Goal: Information Seeking & Learning: Learn about a topic

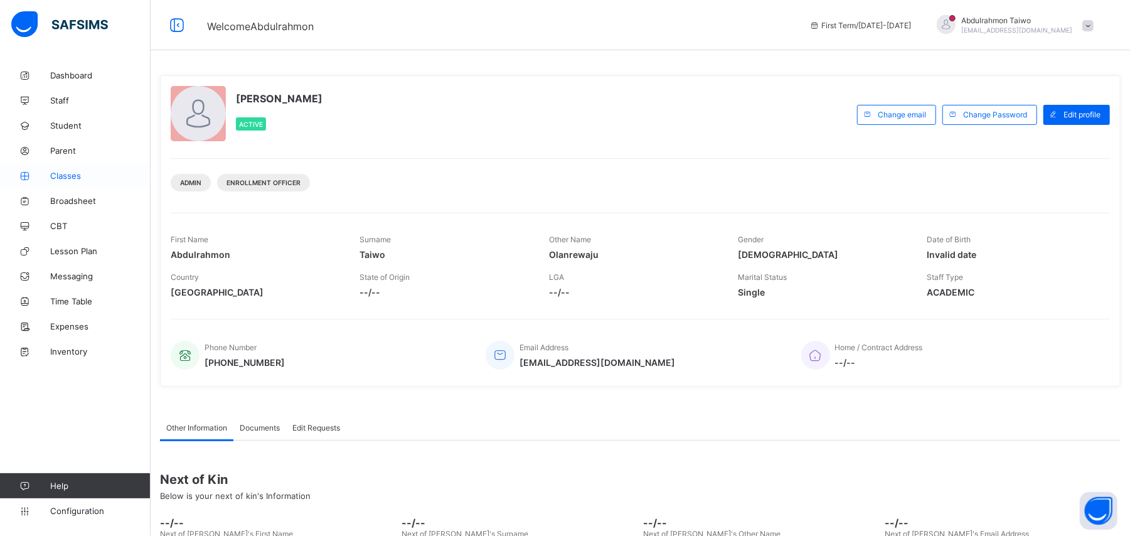
click at [79, 169] on link "Classes" at bounding box center [75, 175] width 151 height 25
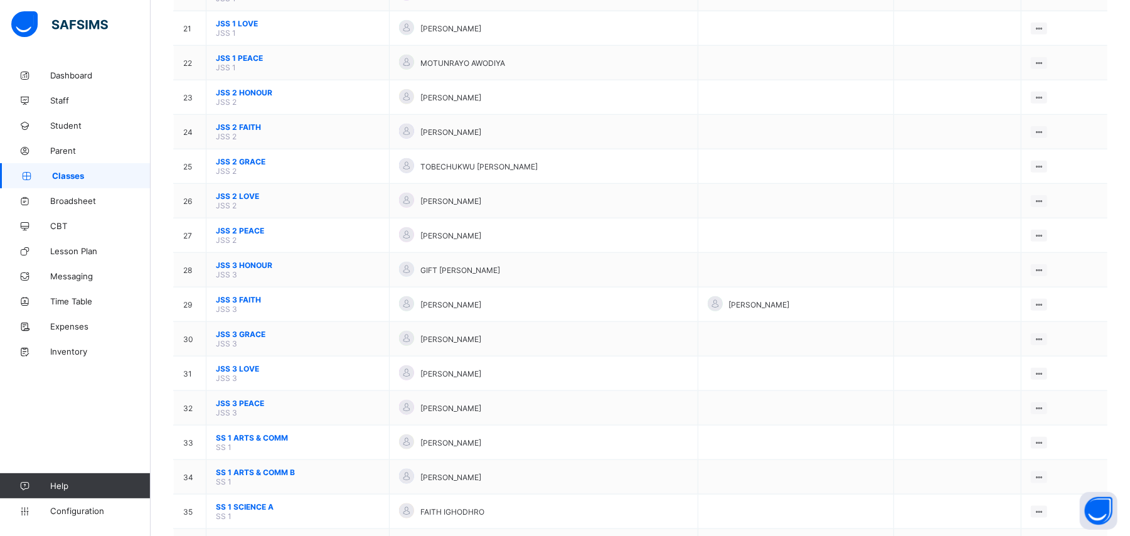
scroll to position [837, 0]
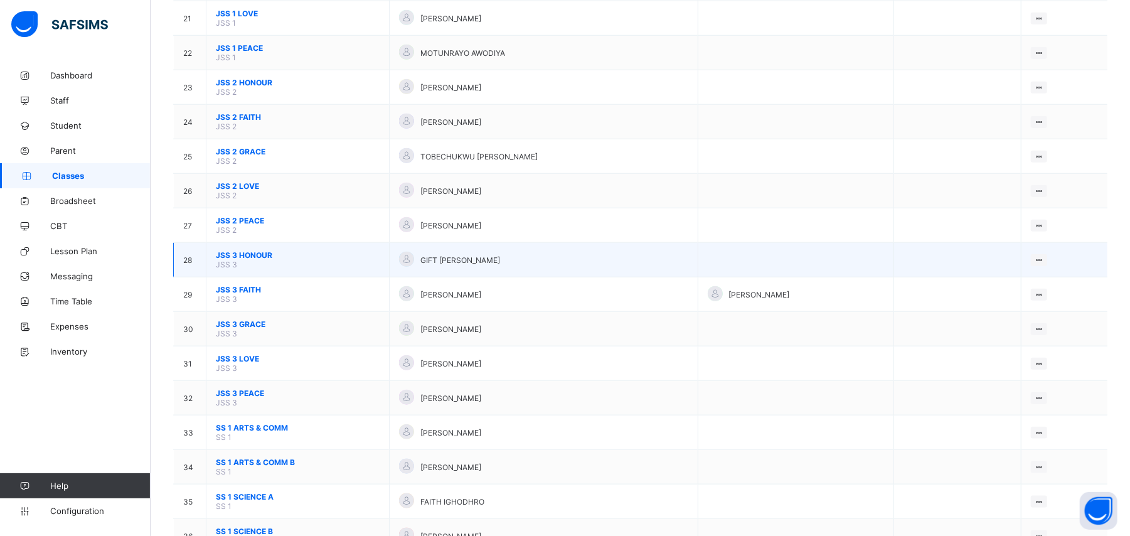
click at [249, 251] on span "JSS 3 HONOUR" at bounding box center [298, 254] width 164 height 9
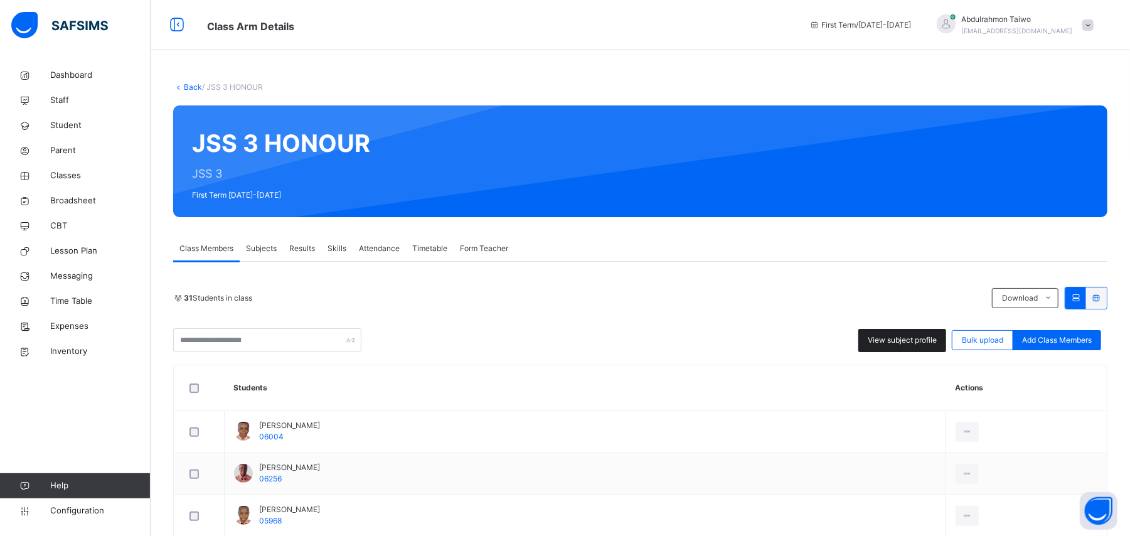
click at [885, 350] on div "View subject profile" at bounding box center [903, 340] width 88 height 23
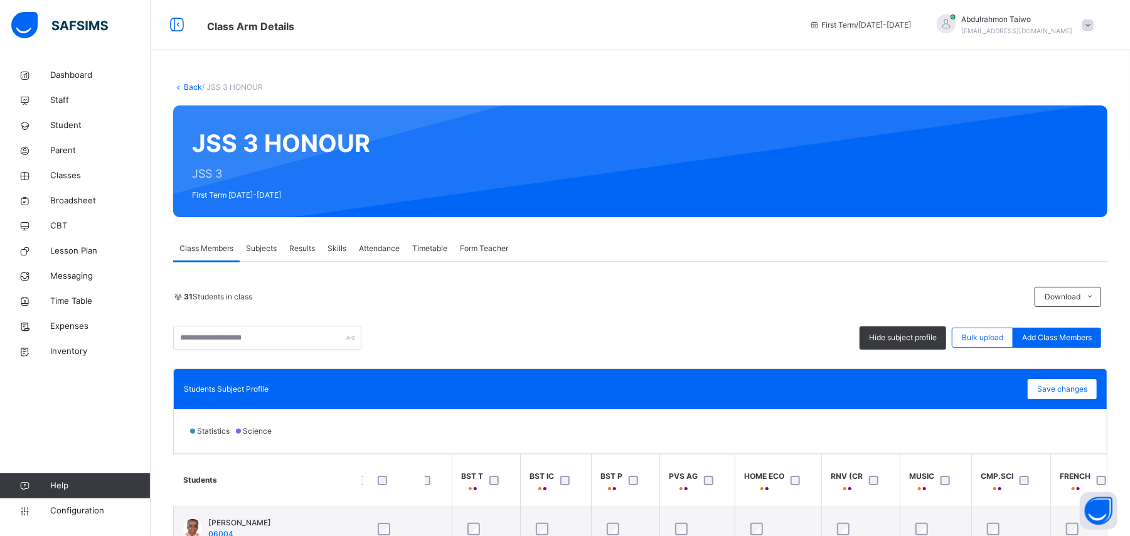
click at [189, 88] on link "Back" at bounding box center [193, 86] width 18 height 9
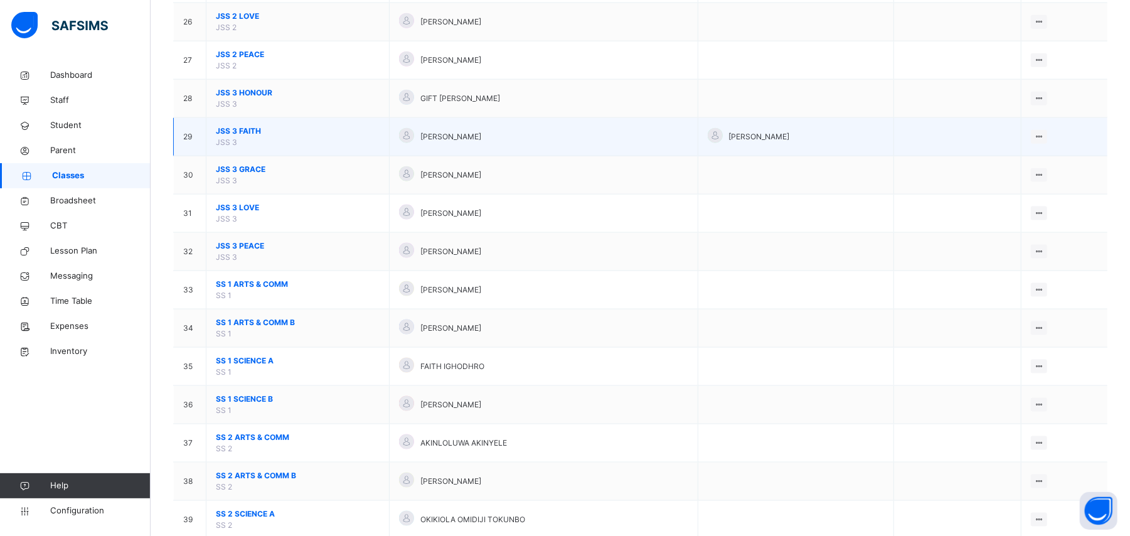
scroll to position [1088, 0]
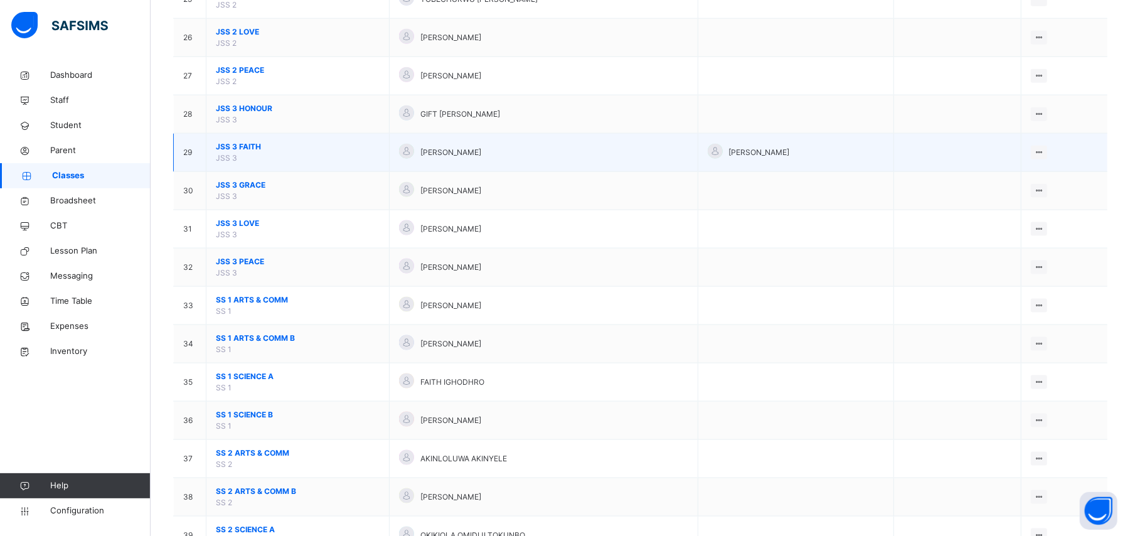
click at [254, 152] on span "JSS 3 FAITH" at bounding box center [298, 146] width 164 height 11
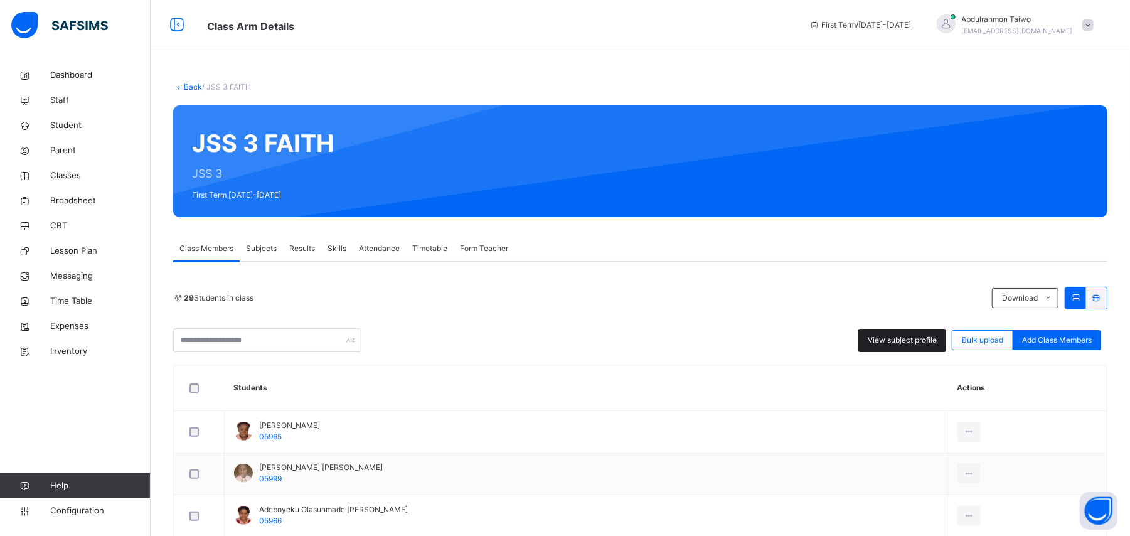
click at [897, 341] on span "View subject profile" at bounding box center [902, 339] width 69 height 11
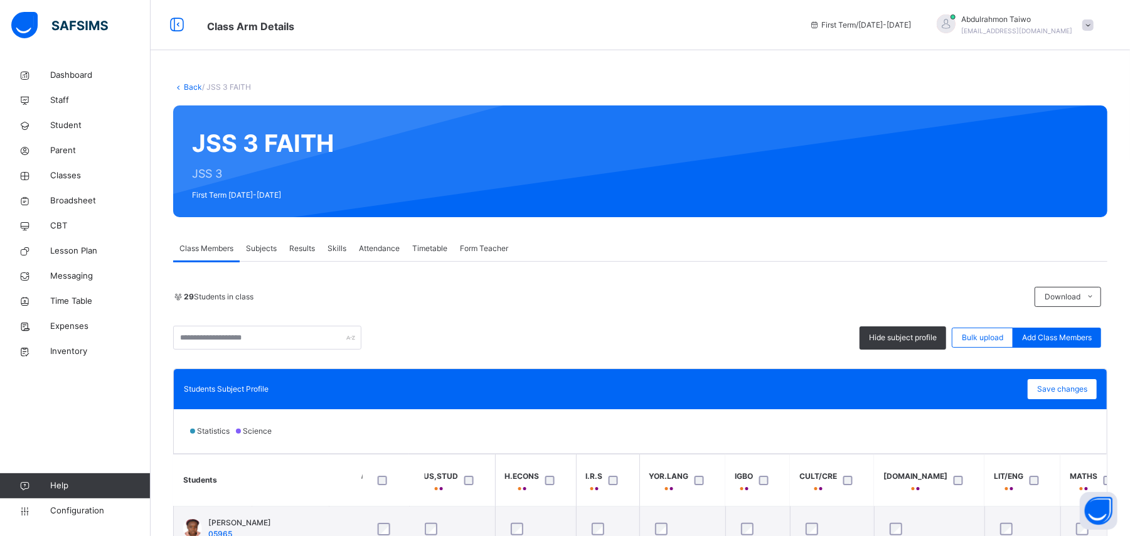
click at [196, 87] on link "Back" at bounding box center [193, 86] width 18 height 9
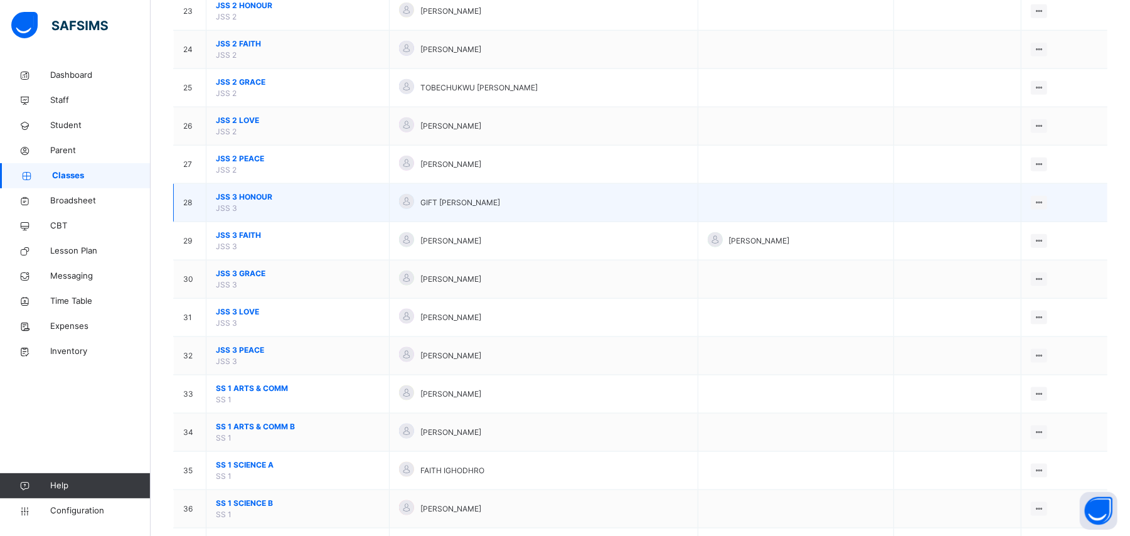
scroll to position [1004, 0]
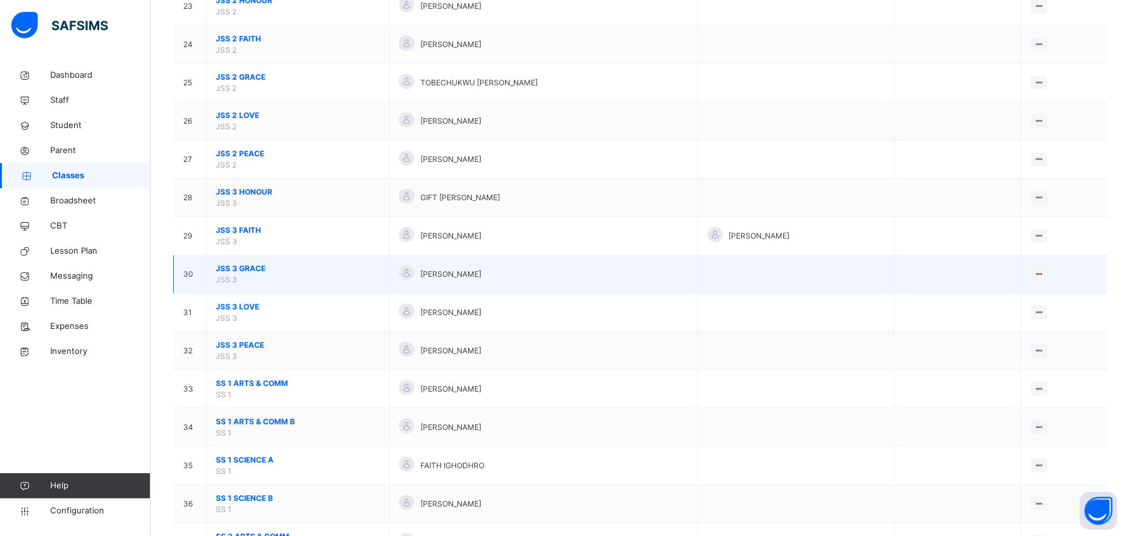
click at [250, 269] on span "JSS 3 GRACE" at bounding box center [298, 268] width 164 height 11
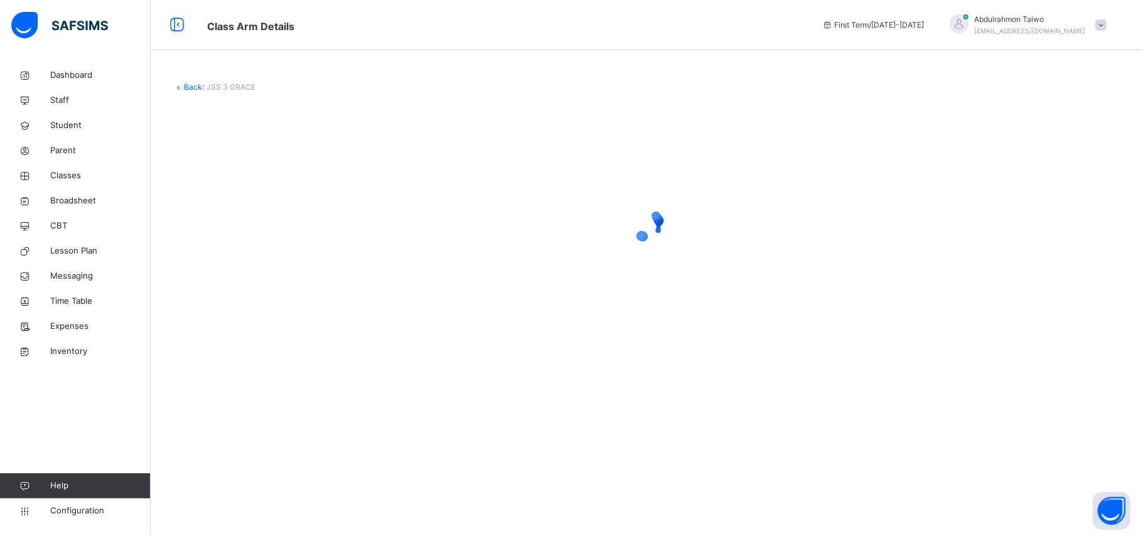
click at [737, 227] on div at bounding box center [646, 225] width 947 height 50
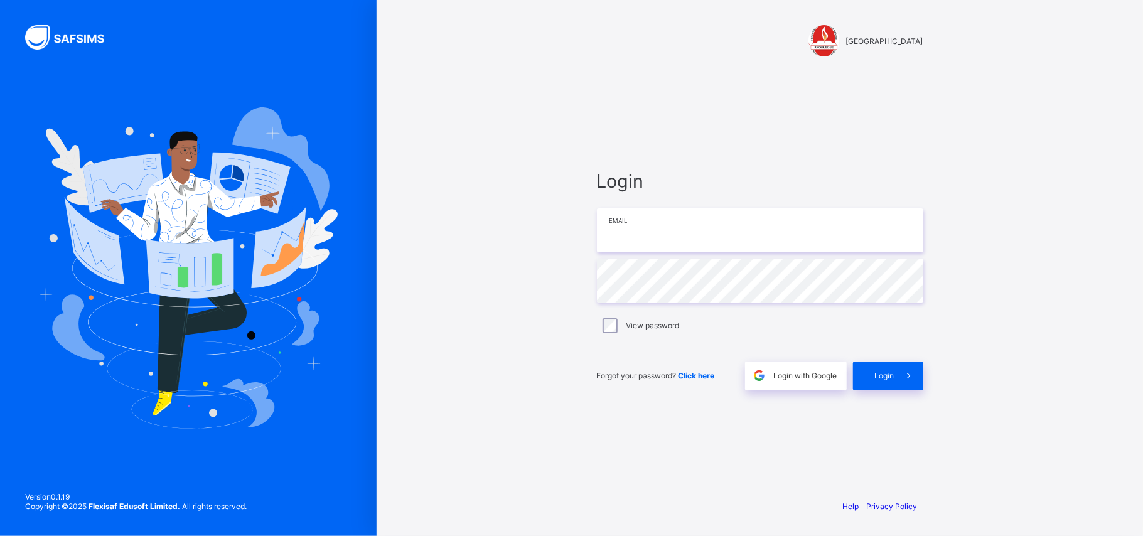
click at [792, 234] on input "email" at bounding box center [760, 230] width 326 height 44
type input "**********"
click at [654, 385] on div "Forgot your password? Click here" at bounding box center [668, 375] width 142 height 29
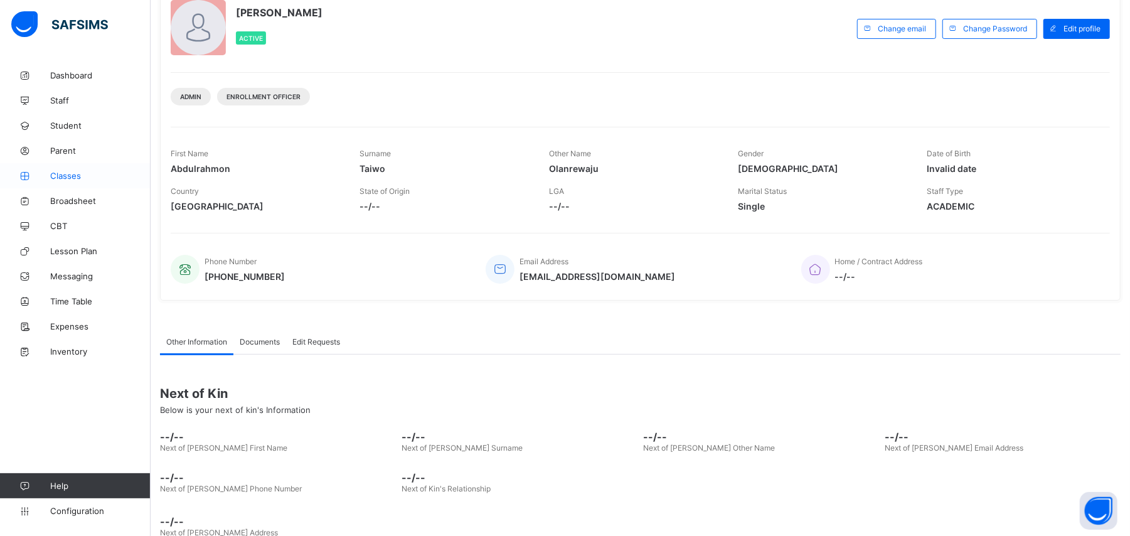
scroll to position [115, 0]
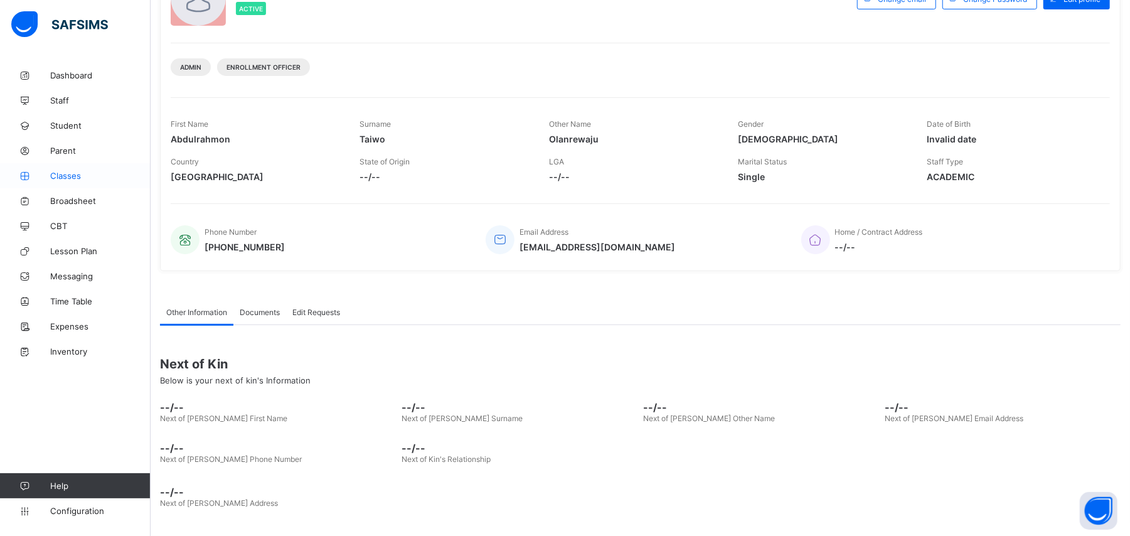
click at [76, 181] on link "Classes" at bounding box center [75, 175] width 151 height 25
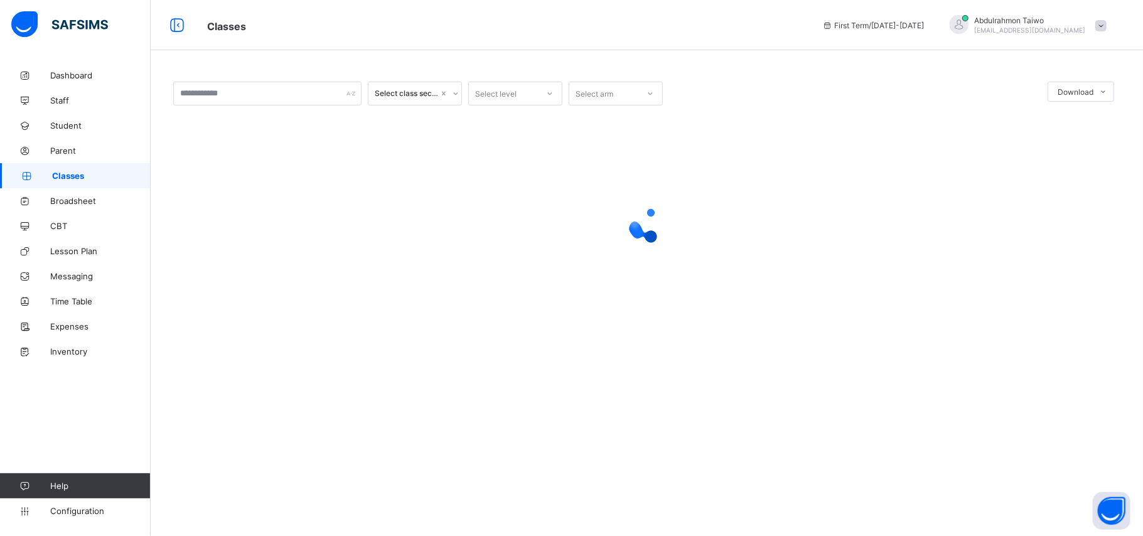
drag, startPoint x: 232, startPoint y: 490, endPoint x: 241, endPoint y: 548, distance: 58.4
click at [241, 535] on html "Classes First Term / 2025-2026 Abdulrahmon Taiwo taiwoabdulrahmon8@gmail.com Da…" at bounding box center [571, 268] width 1143 height 536
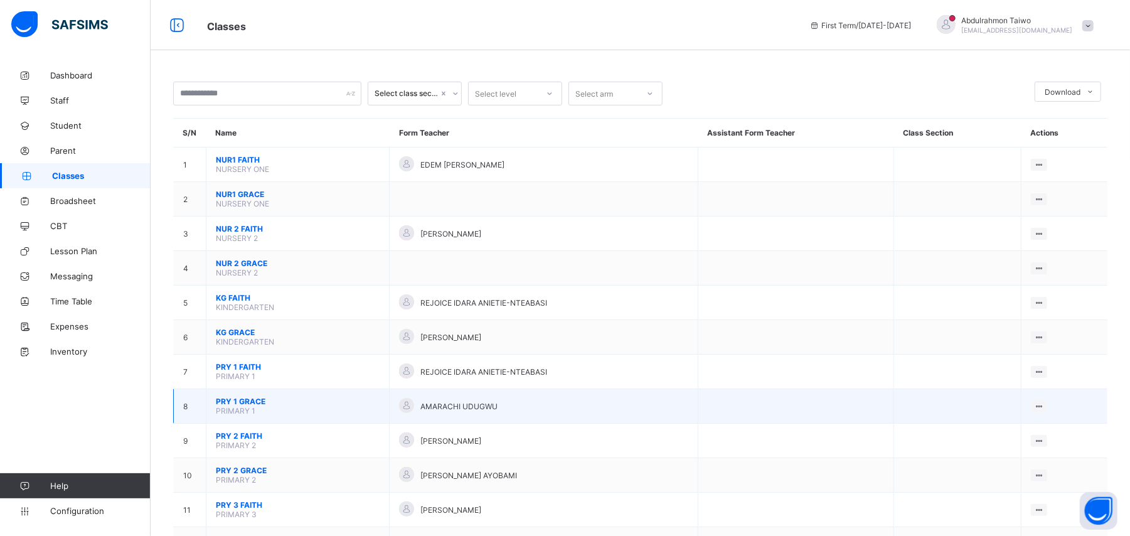
click at [356, 402] on span "PRY 1 GRACE" at bounding box center [298, 401] width 164 height 9
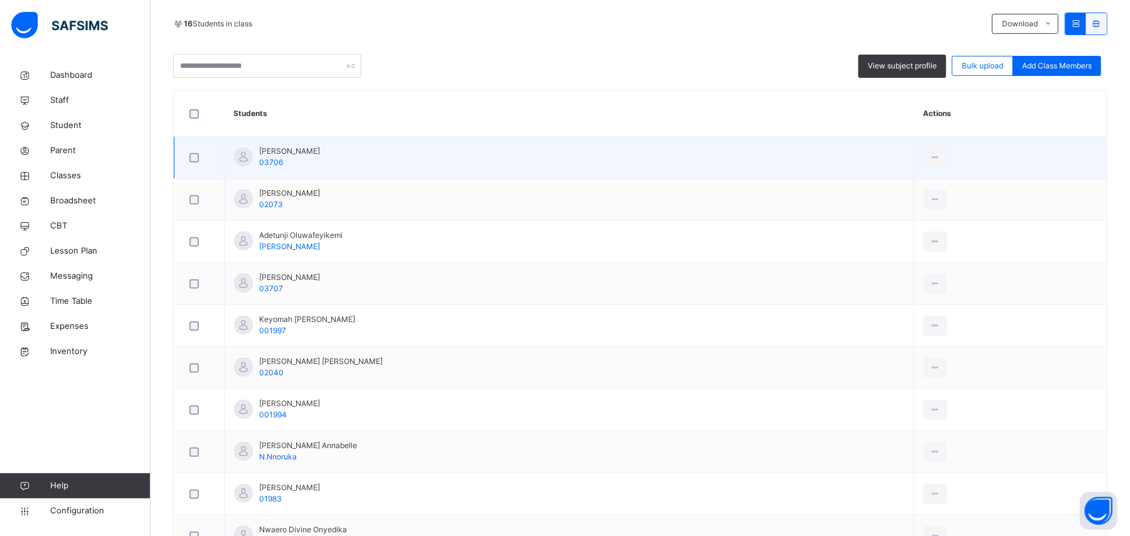
click at [423, 389] on td "Michael Oche David 02040" at bounding box center [570, 368] width 690 height 42
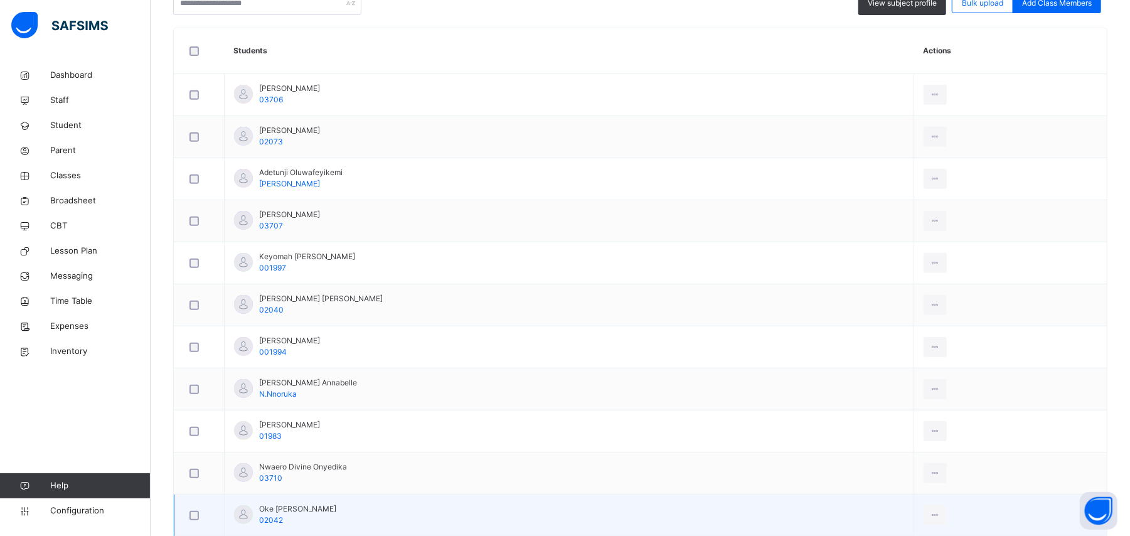
scroll to position [621, 0]
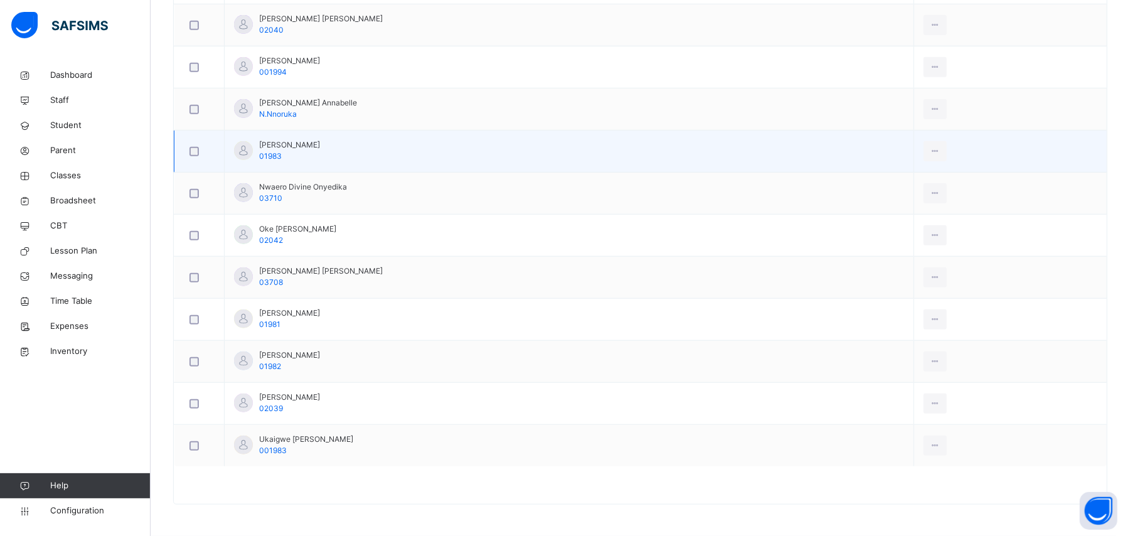
drag, startPoint x: 442, startPoint y: 306, endPoint x: 392, endPoint y: 149, distance: 164.5
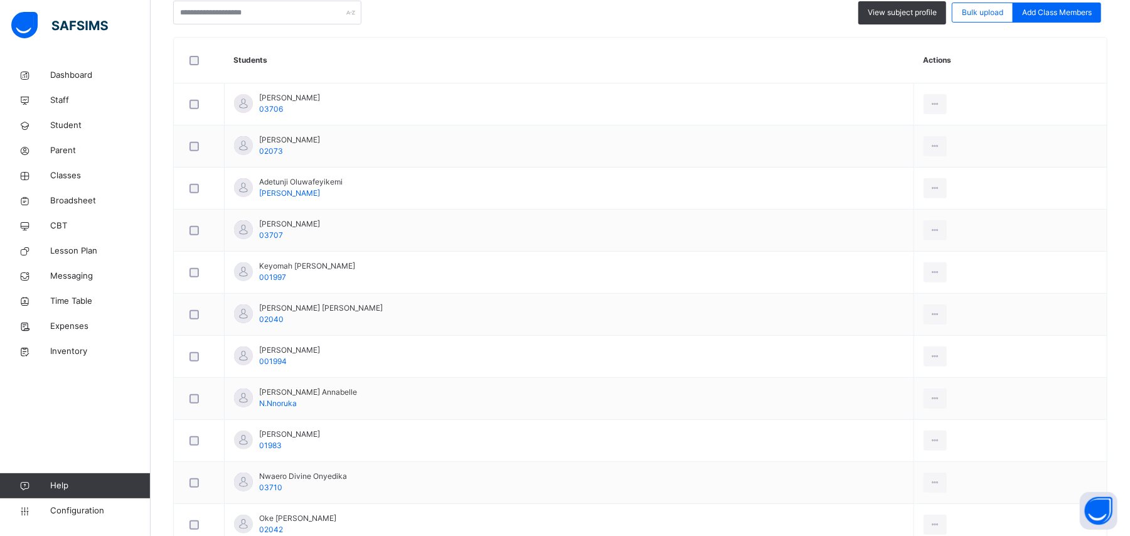
scroll to position [202, 0]
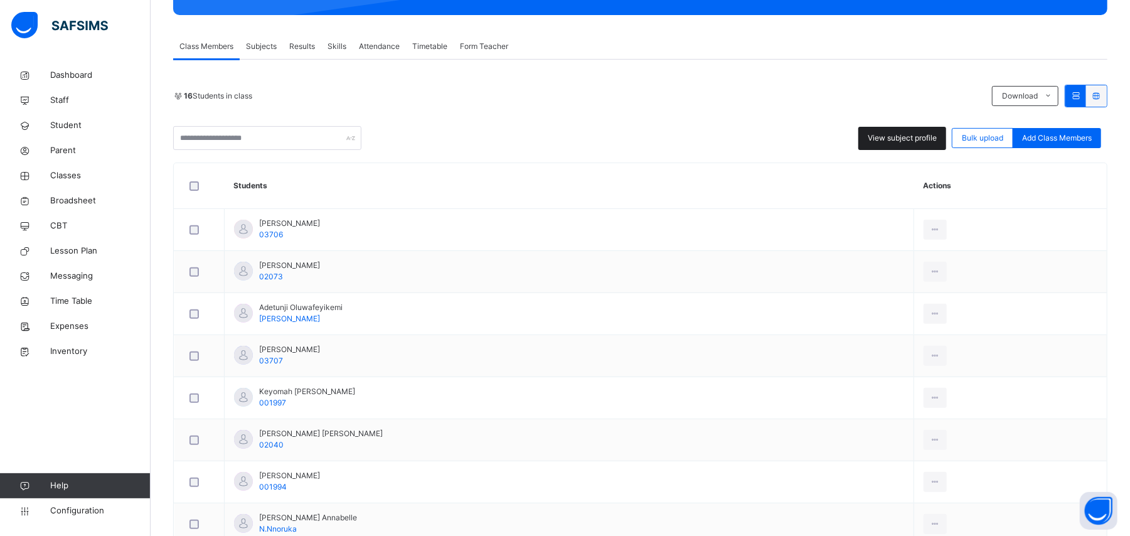
click at [885, 142] on span "View subject profile" at bounding box center [902, 137] width 69 height 11
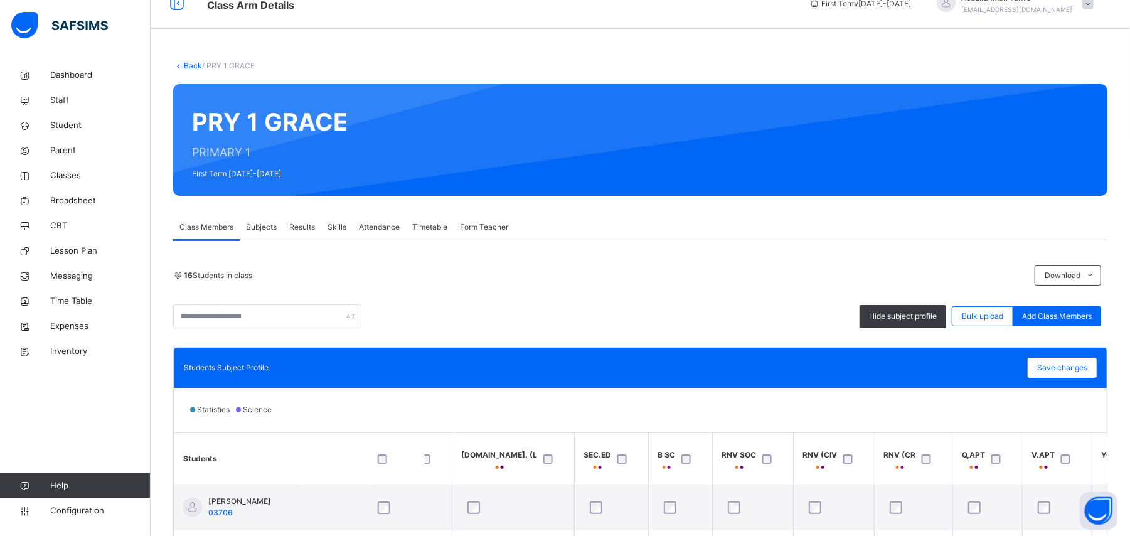
scroll to position [0, 0]
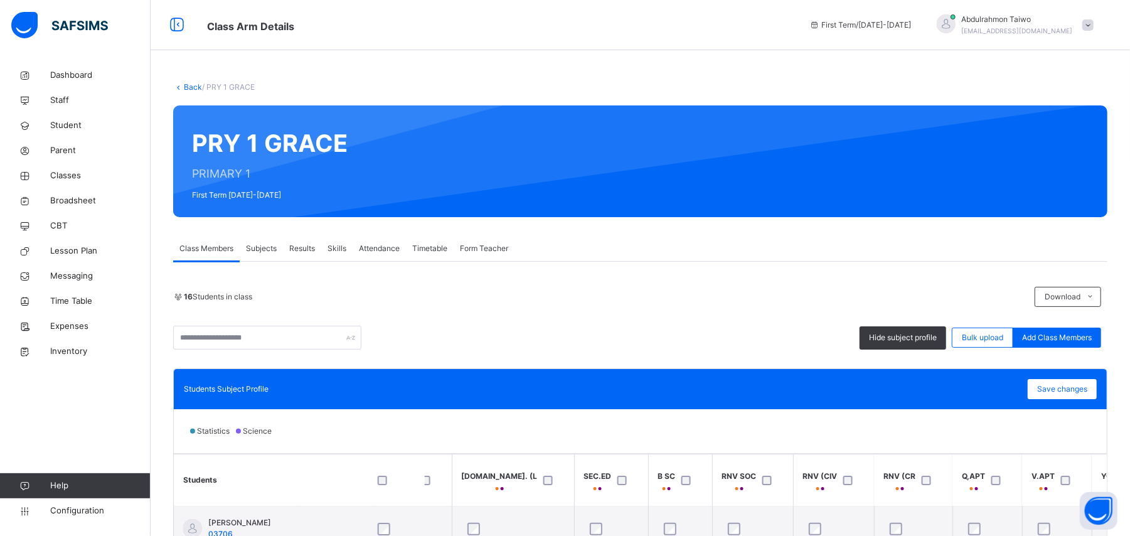
click at [195, 89] on link "Back" at bounding box center [193, 86] width 18 height 9
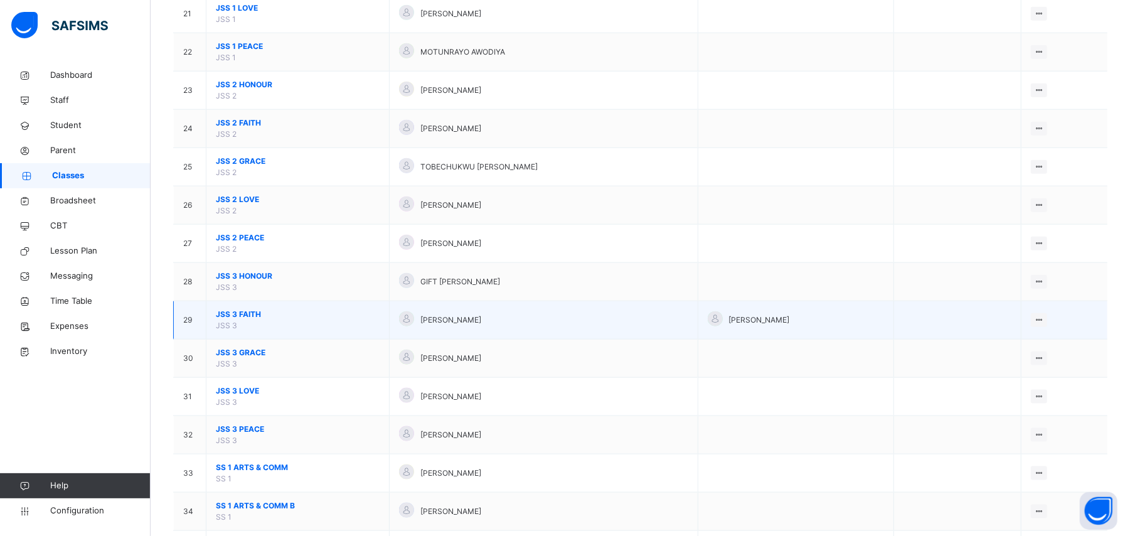
scroll to position [1004, 0]
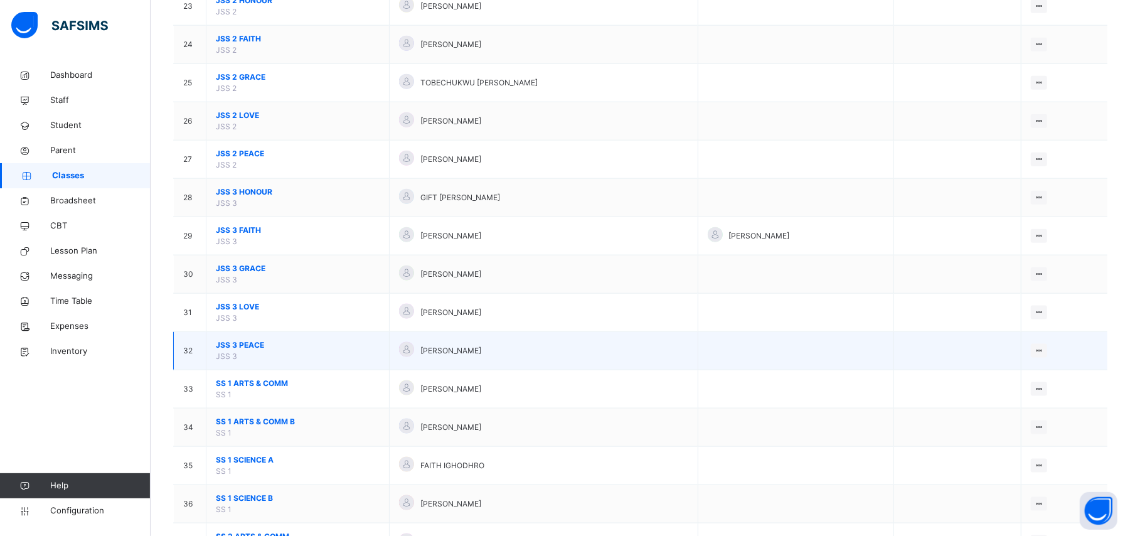
click at [245, 351] on span "JSS 3 PEACE" at bounding box center [298, 345] width 164 height 11
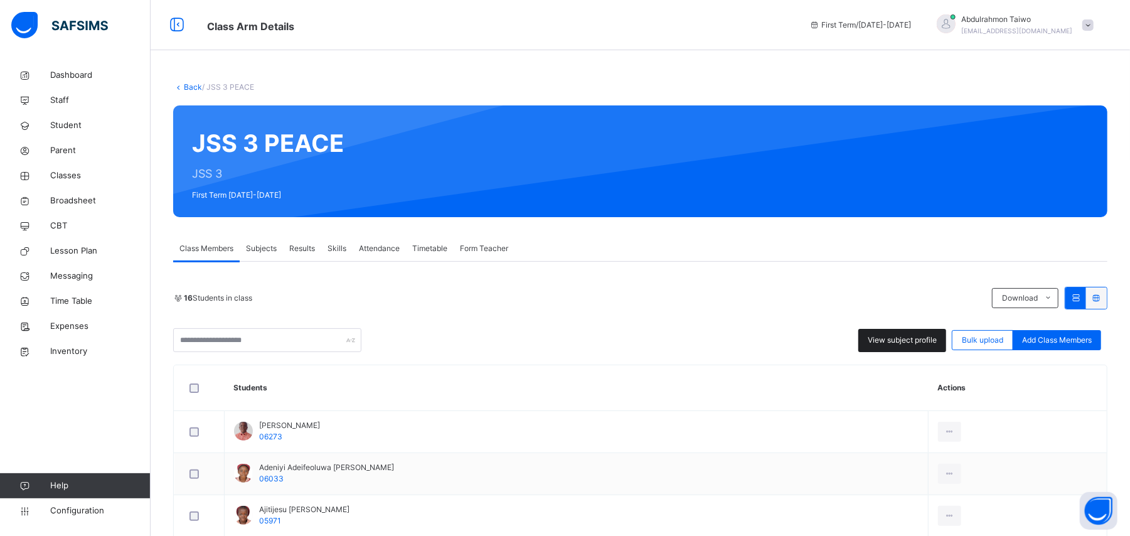
click at [884, 333] on div "View subject profile" at bounding box center [903, 340] width 88 height 23
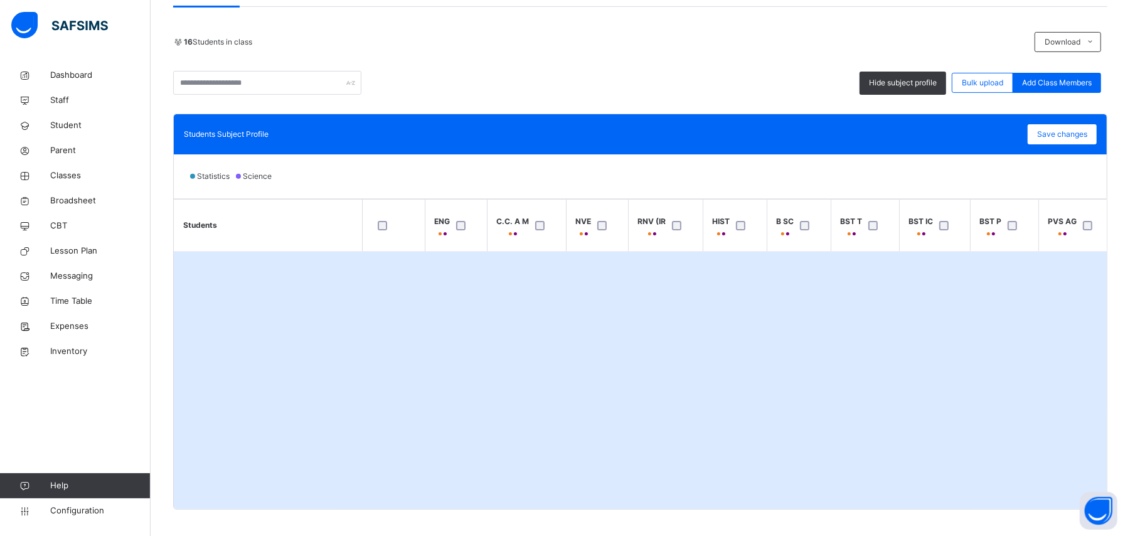
scroll to position [269, 0]
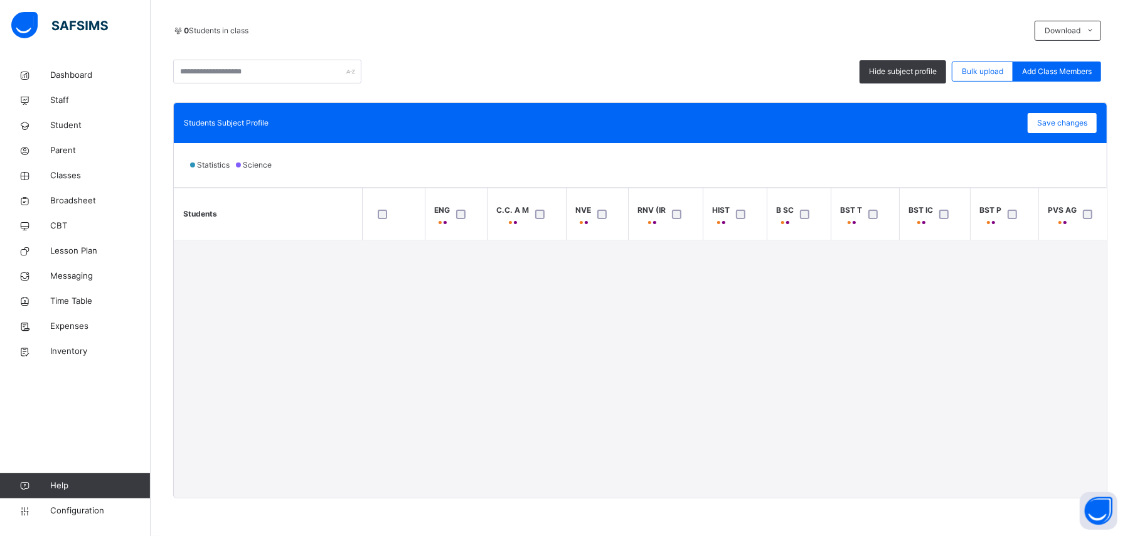
click at [492, 83] on div "0 Students in class Download Pdf Report Excel Report Hide subject profile Bulk …" at bounding box center [640, 260] width 934 height 478
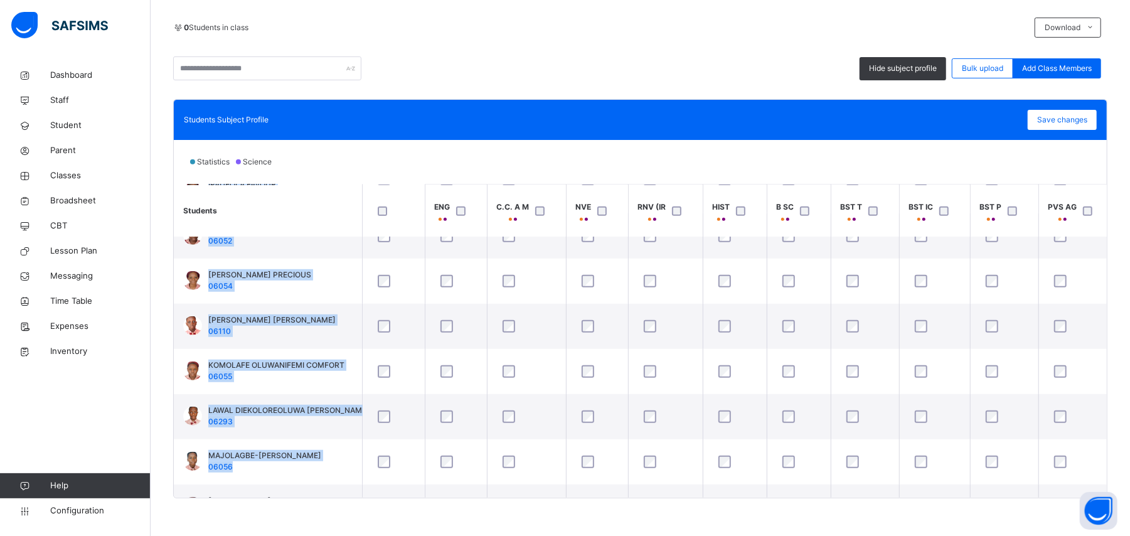
drag, startPoint x: 394, startPoint y: 498, endPoint x: 503, endPoint y: 498, distance: 108.6
click at [503, 498] on div "Back / JSS 3 PEACE JSS 3 PEACE JSS 3 First Term 2025-2026 Class Members Subject…" at bounding box center [641, 165] width 980 height 742
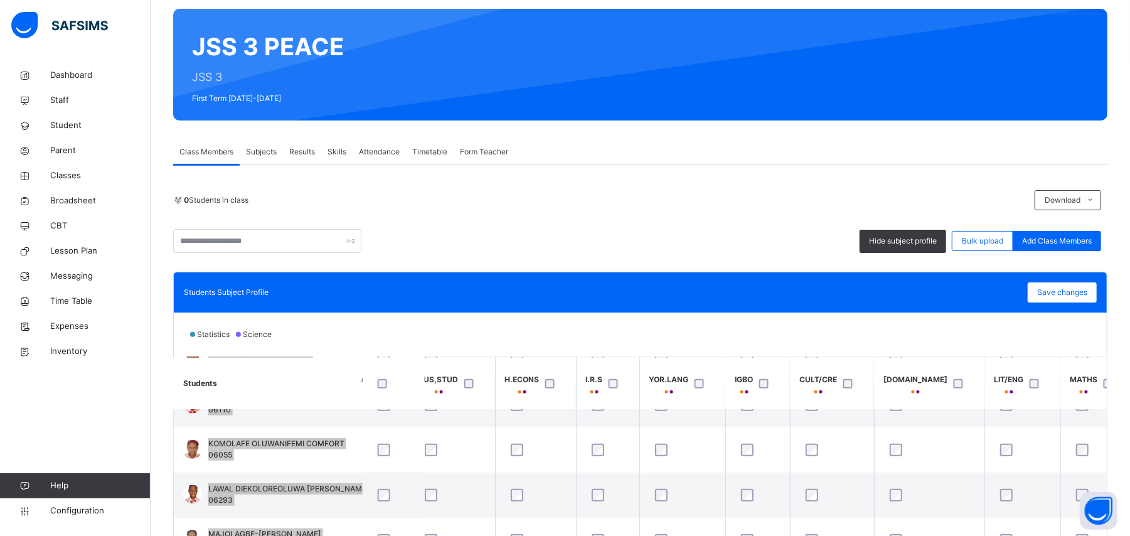
scroll to position [0, 0]
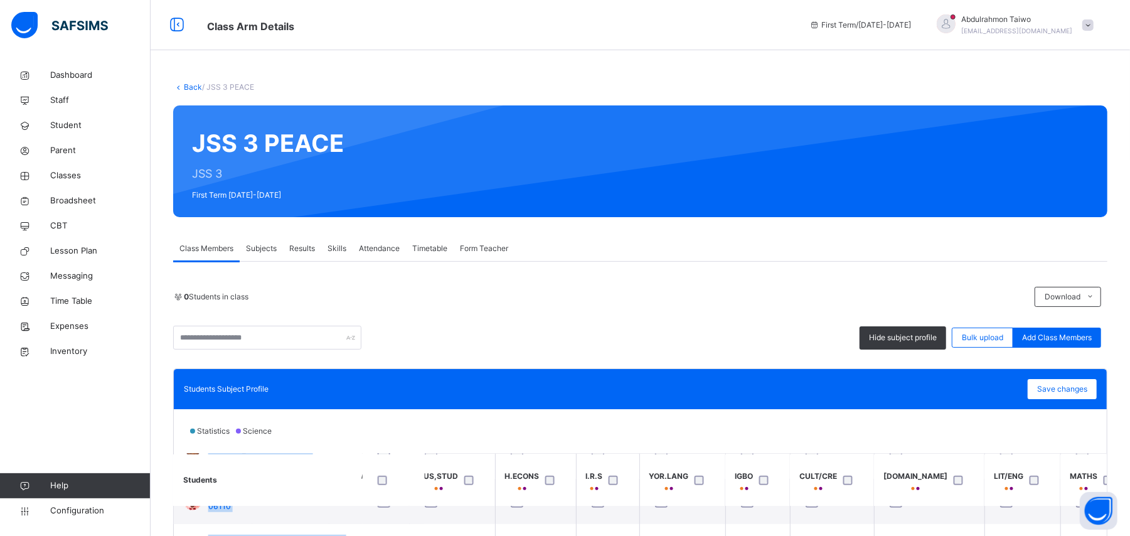
click at [191, 89] on link "Back" at bounding box center [193, 86] width 18 height 9
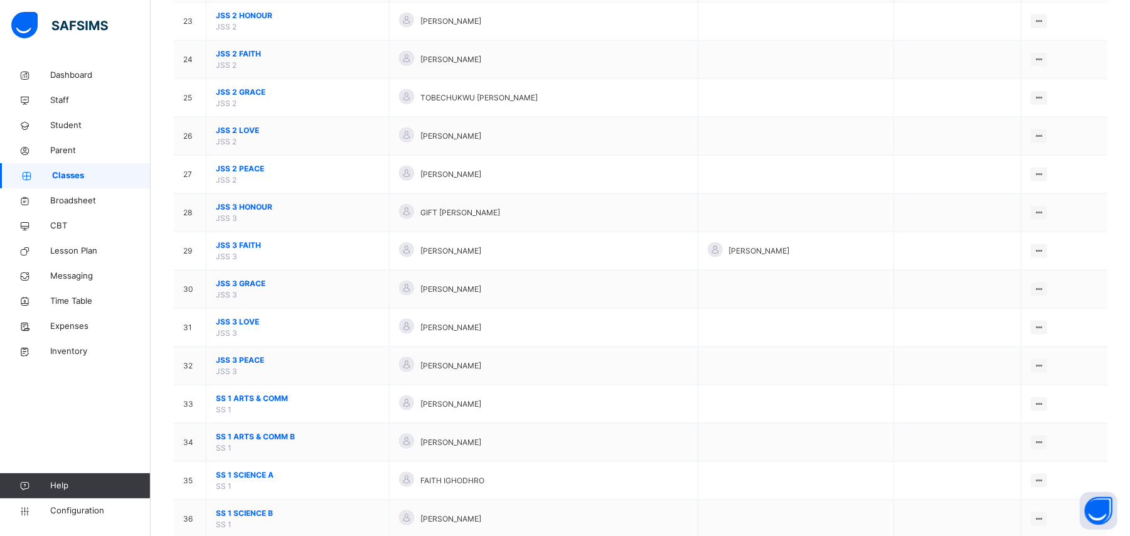
scroll to position [1088, 0]
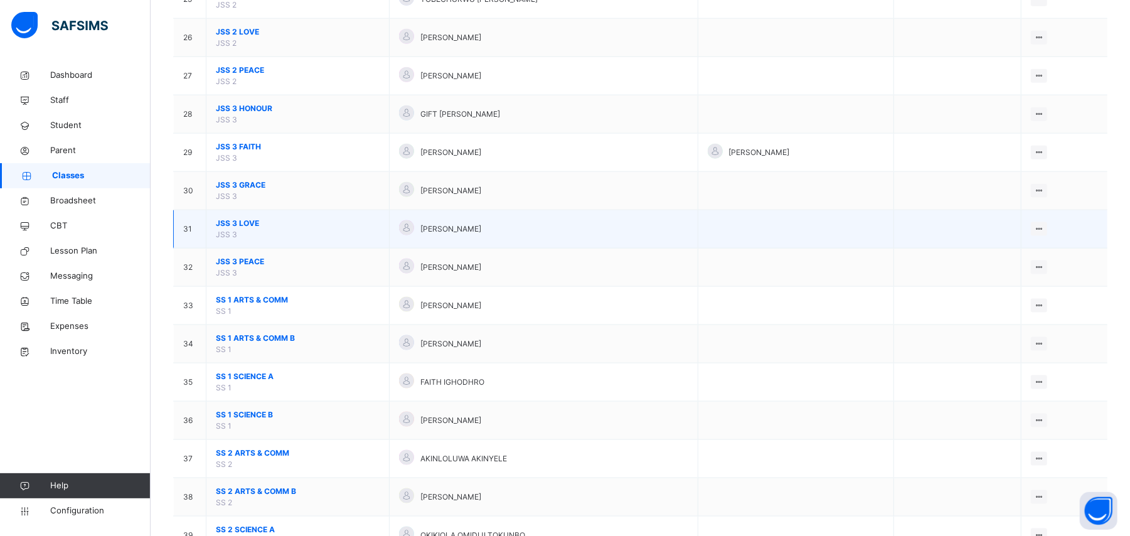
click at [249, 229] on span "JSS 3 LOVE" at bounding box center [298, 223] width 164 height 11
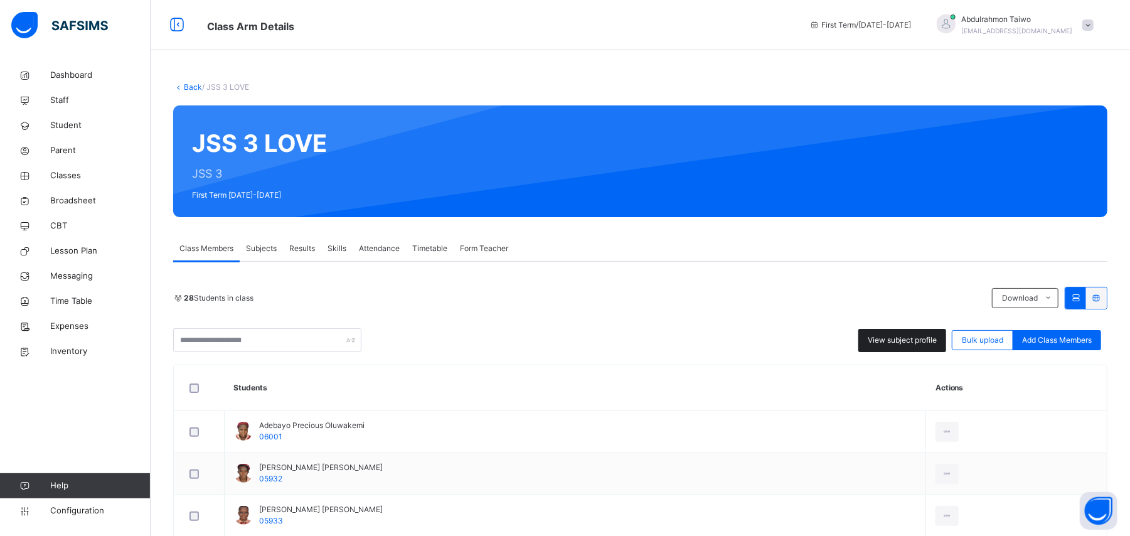
click at [900, 338] on span "View subject profile" at bounding box center [902, 339] width 69 height 11
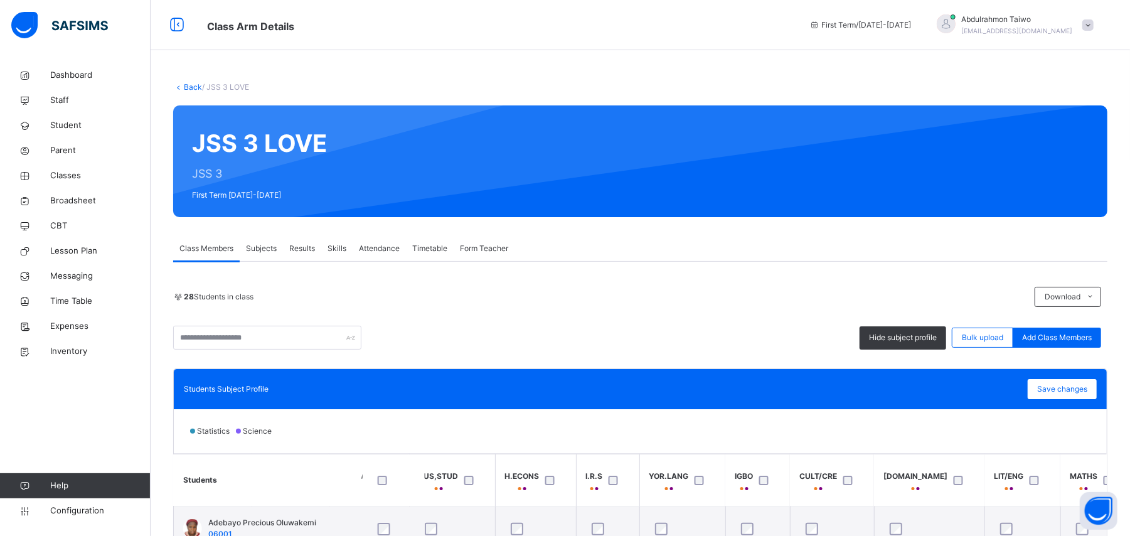
click at [185, 89] on link "Back" at bounding box center [193, 86] width 18 height 9
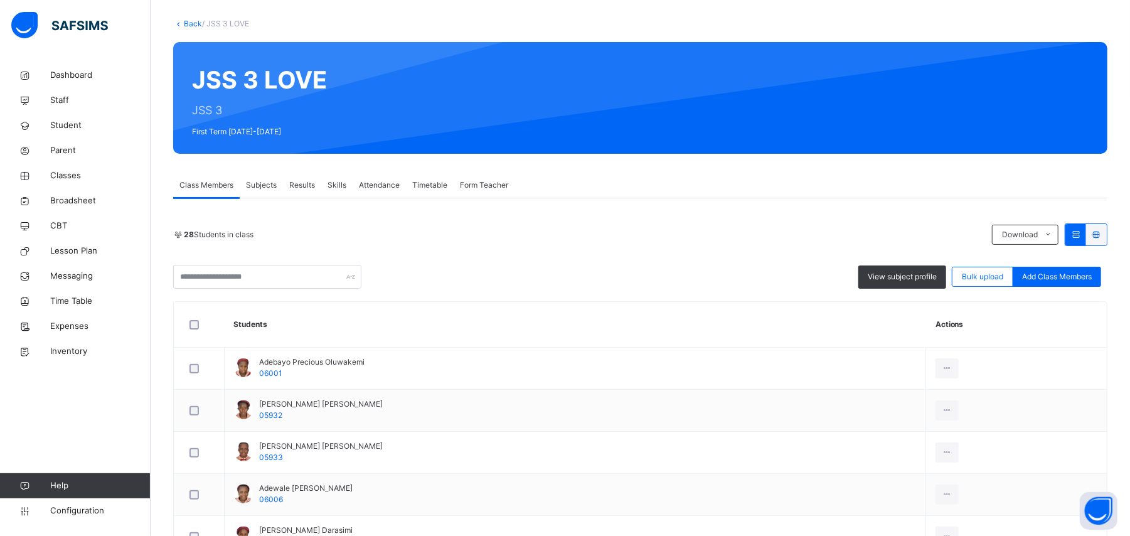
scroll to position [83, 0]
